Goal: Information Seeking & Learning: Learn about a topic

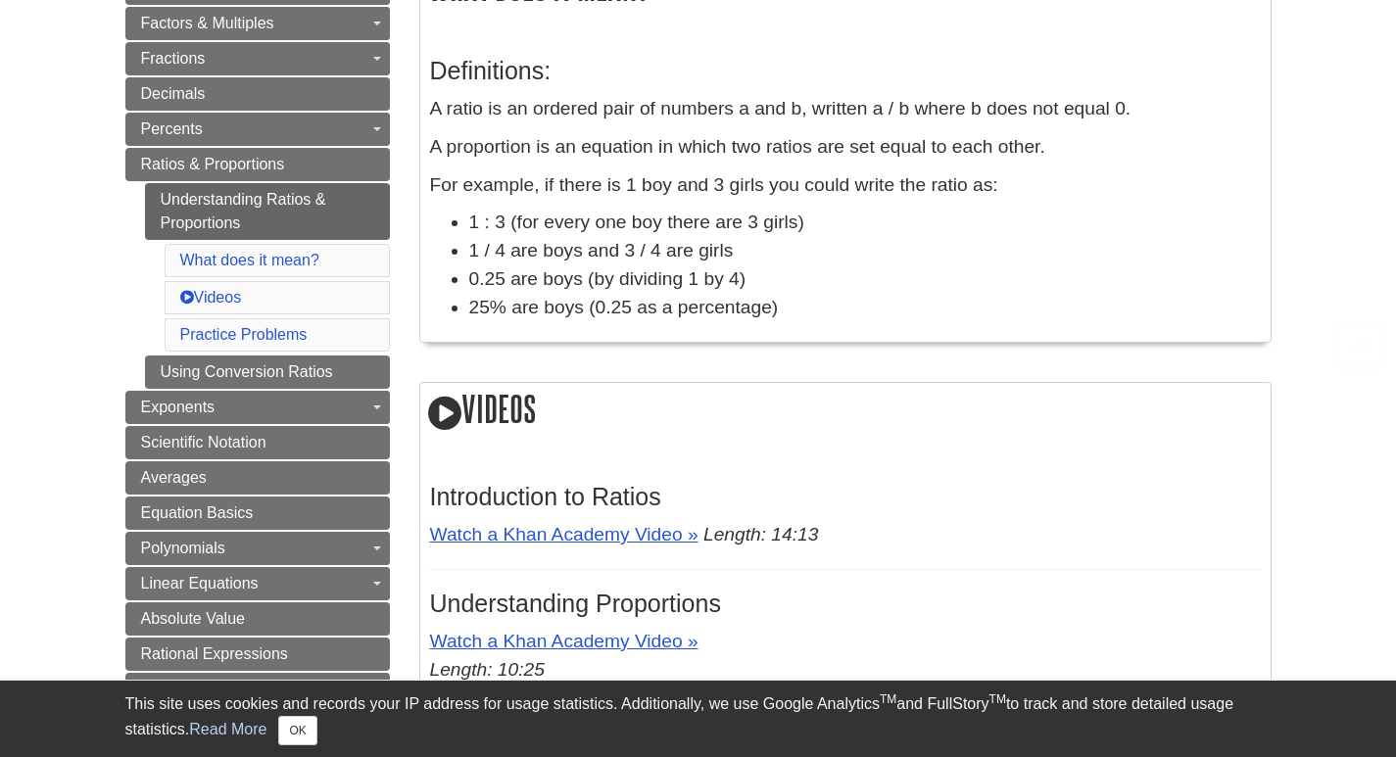
scroll to position [392, 0]
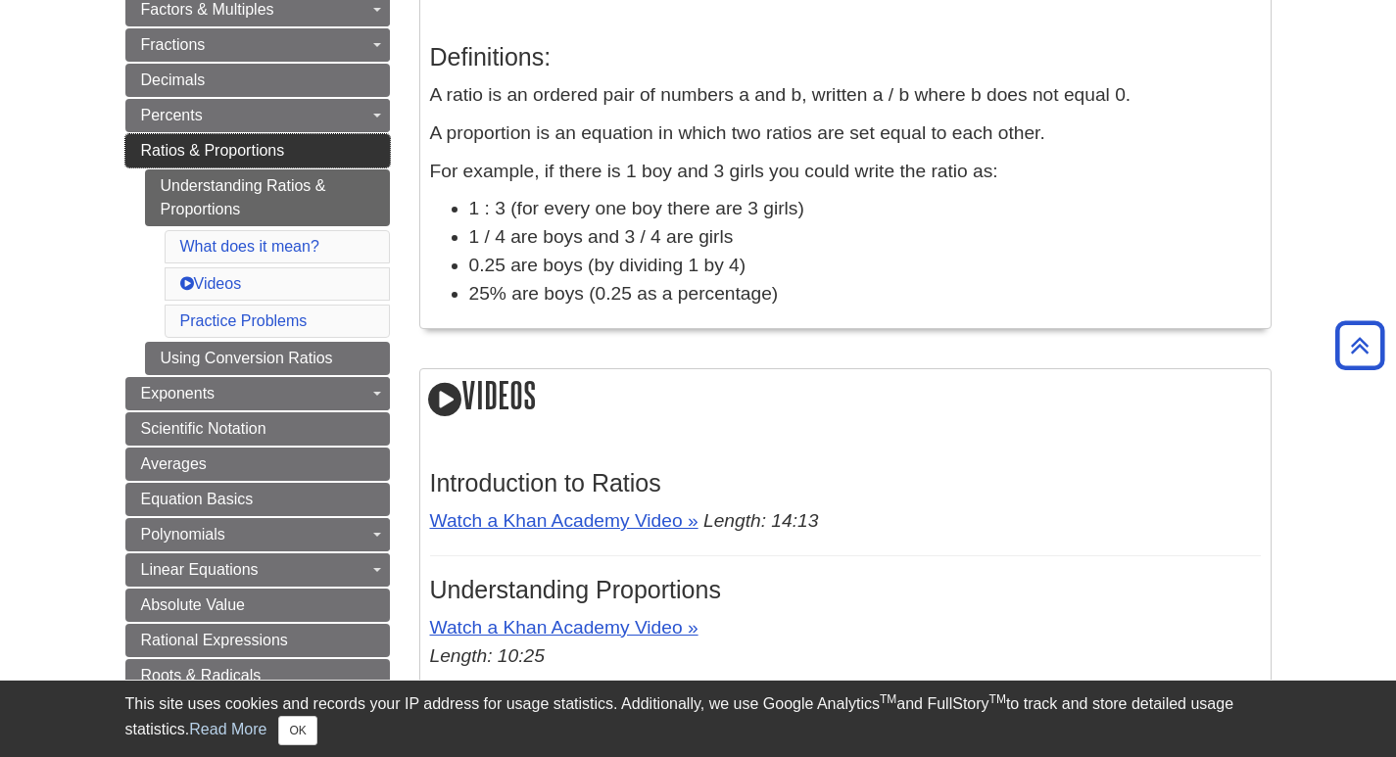
click at [142, 144] on span "Ratios & Proportions" at bounding box center [213, 150] width 144 height 17
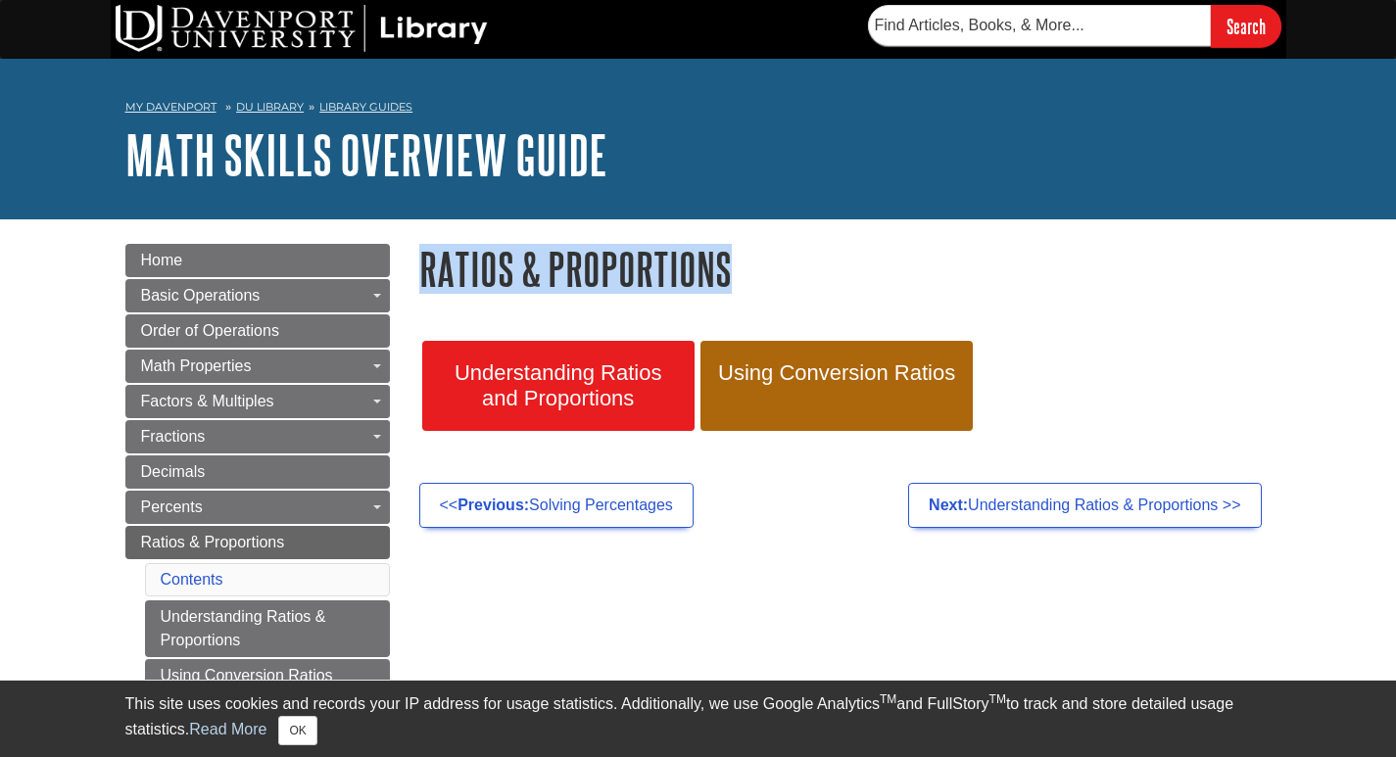
drag, startPoint x: 422, startPoint y: 256, endPoint x: 759, endPoint y: 269, distance: 337.2
click at [759, 269] on h1 "Ratios & Proportions" at bounding box center [845, 269] width 852 height 50
copy h1 "Ratios & Proportions"
